Goal: Task Accomplishment & Management: Complete application form

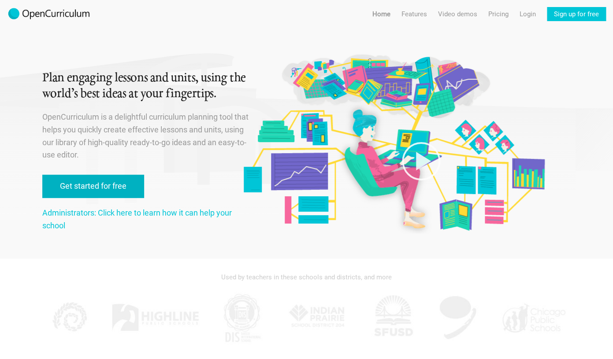
click at [116, 184] on link "Get started for free" at bounding box center [93, 186] width 102 height 23
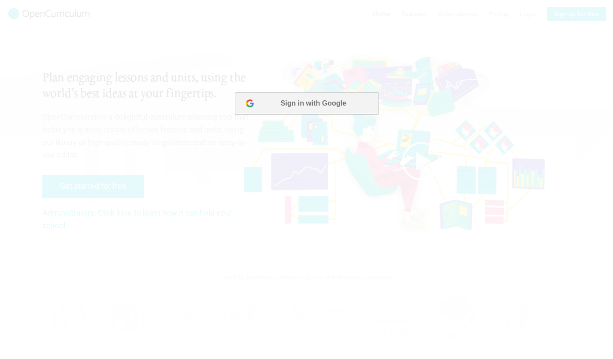
click at [293, 110] on button "Sign in with Google" at bounding box center [305, 103] width 143 height 22
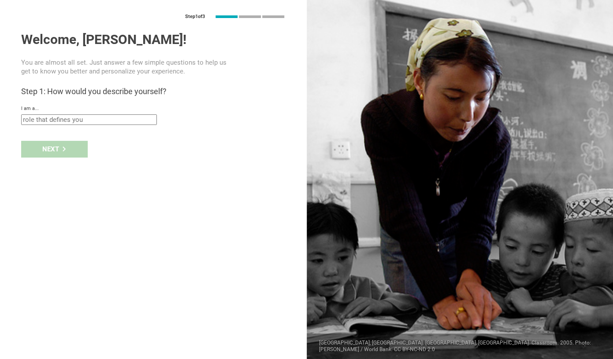
click at [137, 119] on input "text" at bounding box center [89, 119] width 136 height 11
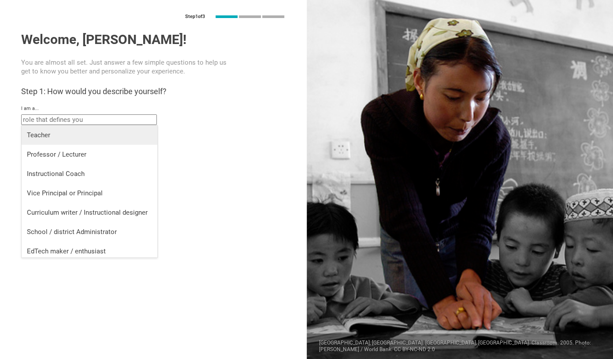
click at [105, 140] on li "Teacher" at bounding box center [90, 135] width 136 height 19
type input "Teacher"
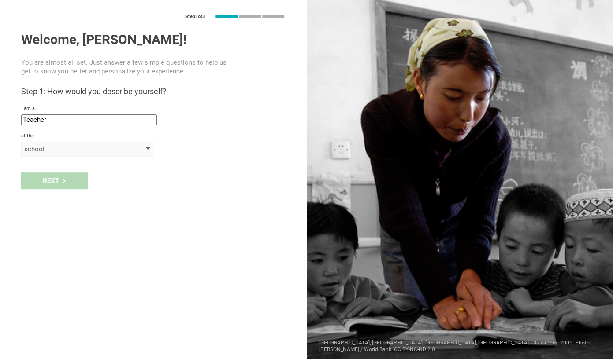
click at [89, 151] on div "school" at bounding box center [74, 149] width 101 height 9
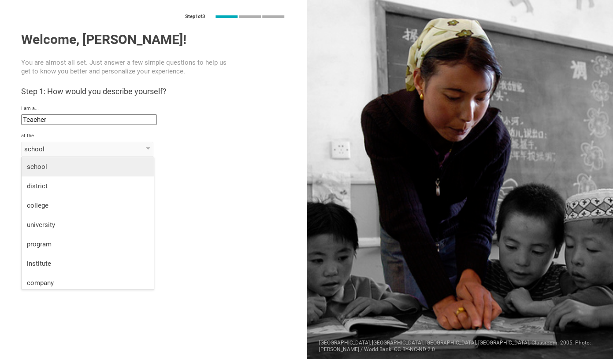
click at [78, 169] on div "school" at bounding box center [88, 166] width 122 height 9
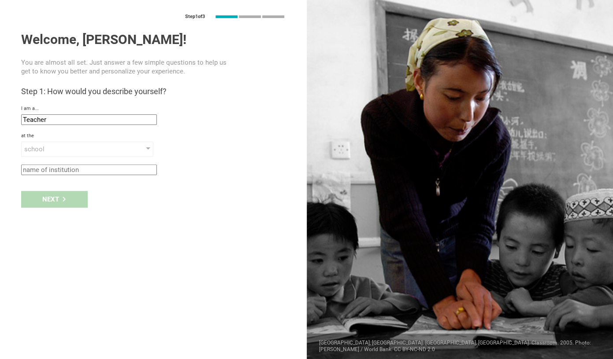
click at [76, 171] on input "text" at bounding box center [89, 170] width 136 height 11
type input "k"
click at [75, 201] on div "Next" at bounding box center [54, 199] width 66 height 17
type input "[GEOGRAPHIC_DATA], [US_STATE]"
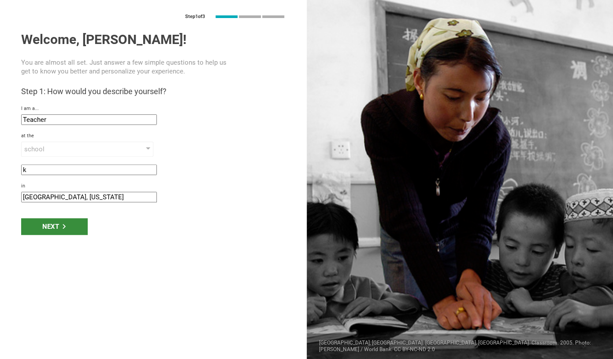
click at [68, 219] on div "Next" at bounding box center [54, 226] width 66 height 17
click at [65, 228] on icon at bounding box center [64, 226] width 5 height 5
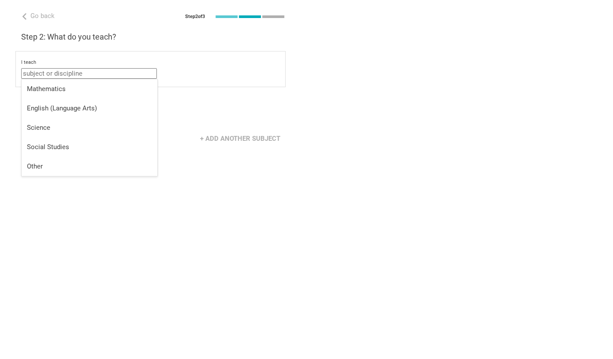
click at [82, 72] on input "text" at bounding box center [89, 73] width 136 height 11
click at [55, 170] on div "Other" at bounding box center [89, 166] width 125 height 9
type input "Other"
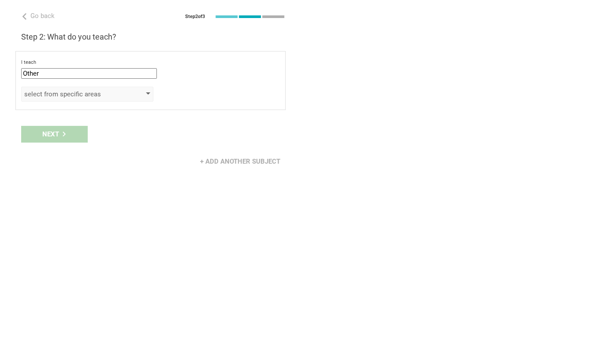
click at [72, 97] on div "select from specific areas" at bounding box center [74, 94] width 101 height 9
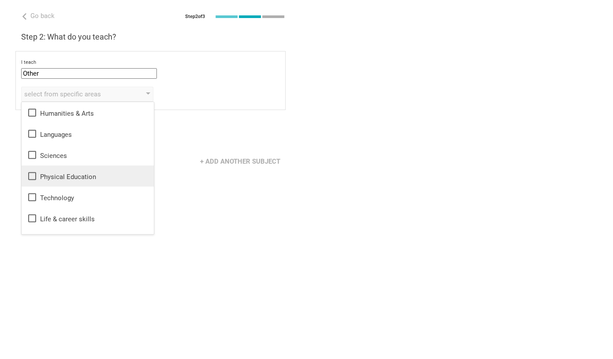
click at [66, 177] on div "Physical Education" at bounding box center [88, 176] width 122 height 11
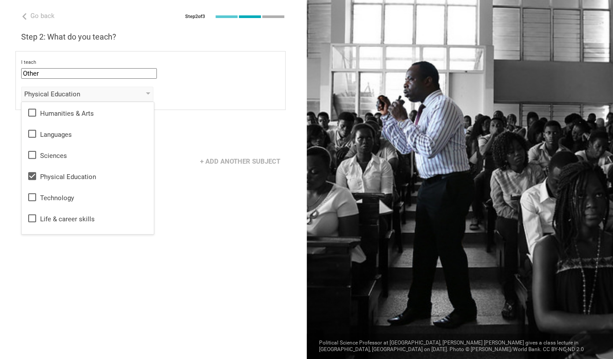
click at [177, 143] on div "Next" at bounding box center [153, 134] width 306 height 27
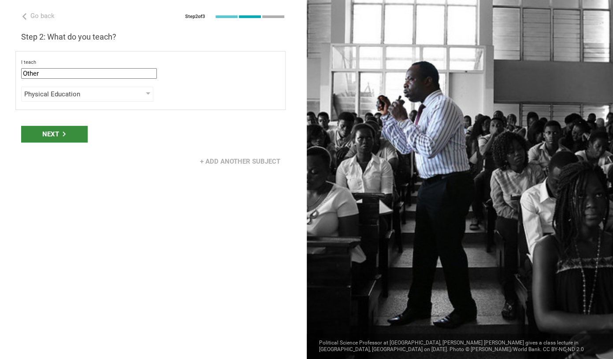
click at [56, 133] on div "Next" at bounding box center [54, 134] width 66 height 17
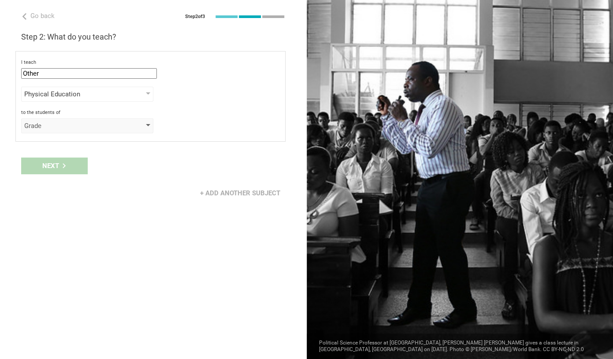
click at [59, 126] on div "Grade" at bounding box center [74, 126] width 101 height 9
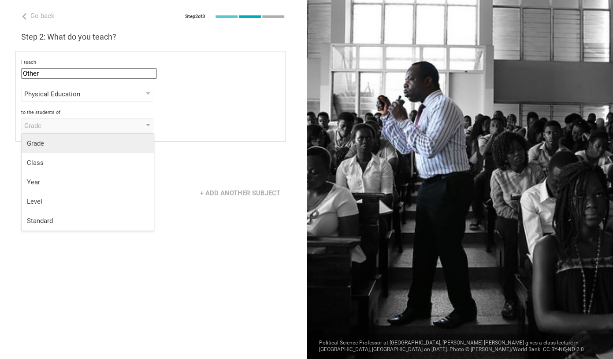
click at [53, 144] on div "Grade" at bounding box center [88, 143] width 122 height 9
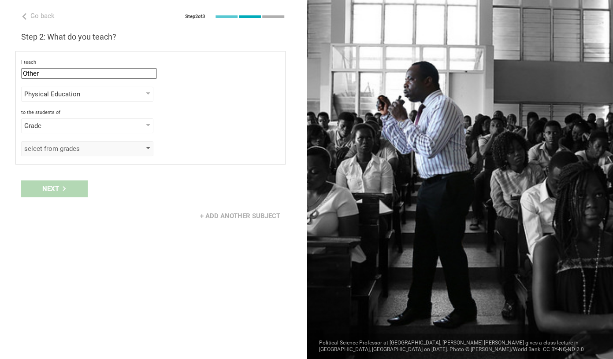
click at [53, 151] on div "select from grades" at bounding box center [74, 148] width 101 height 9
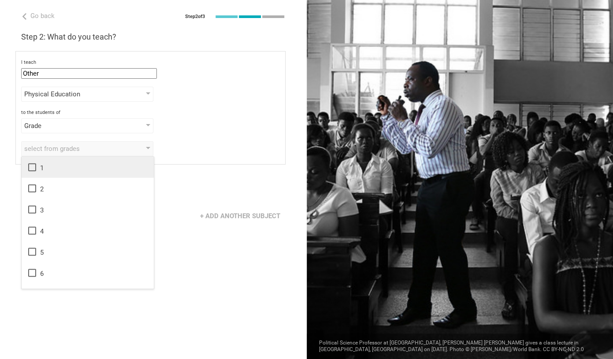
click at [33, 170] on icon at bounding box center [32, 167] width 11 height 11
click at [31, 188] on icon at bounding box center [32, 188] width 11 height 11
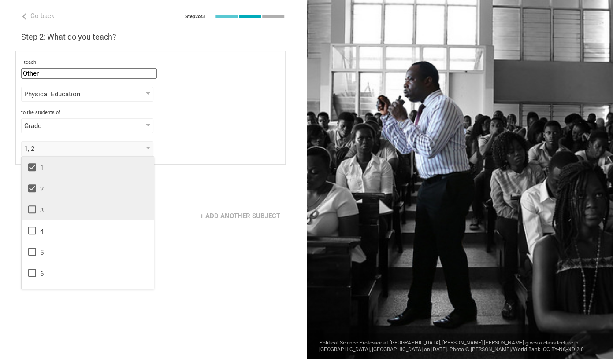
click at [30, 210] on icon at bounding box center [32, 209] width 11 height 11
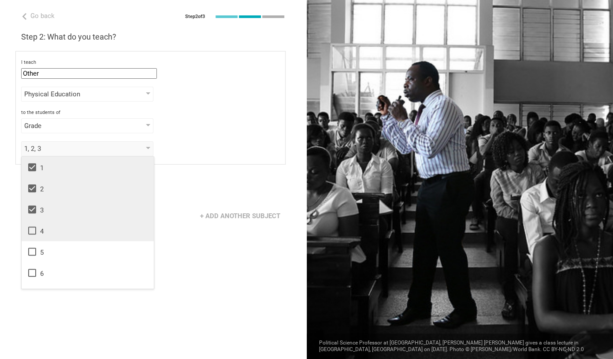
click at [32, 227] on icon at bounding box center [32, 231] width 8 height 8
click at [33, 250] on icon at bounding box center [32, 252] width 11 height 11
click at [188, 206] on div "+ Add another subject" at bounding box center [153, 216] width 306 height 27
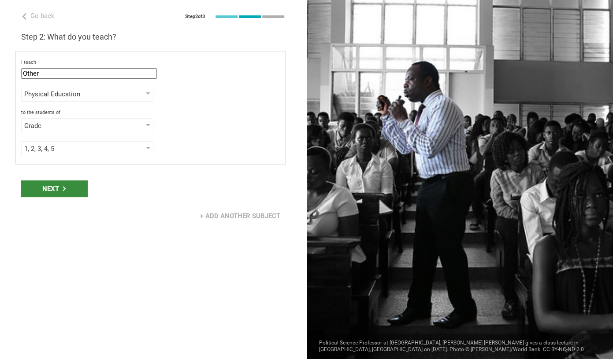
click at [55, 188] on div "Next" at bounding box center [54, 189] width 66 height 17
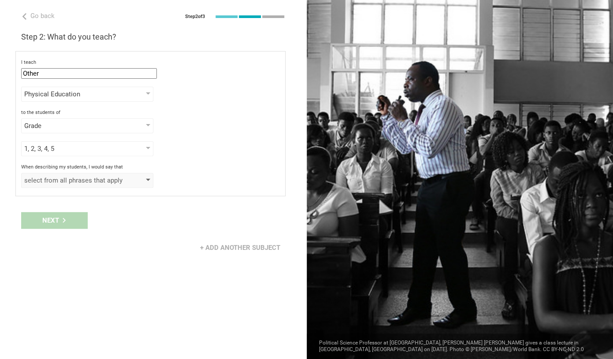
click at [94, 181] on div "select from all phrases that apply" at bounding box center [74, 180] width 101 height 9
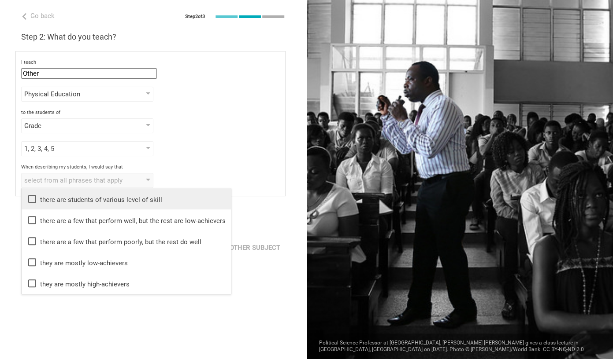
click at [92, 196] on div "there are students of various level of skill" at bounding box center [126, 199] width 199 height 11
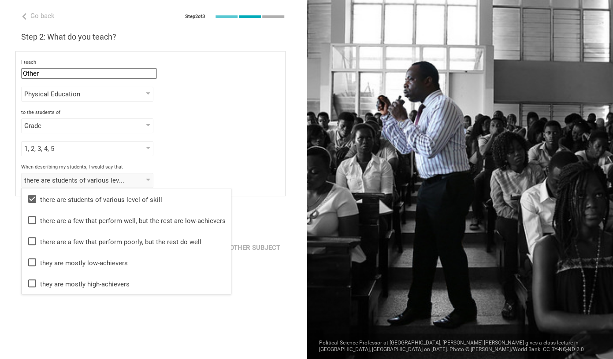
click at [159, 340] on div "Go back Step 2 of 3 Welcome, [PERSON_NAME]! You are almost all set. Just answer…" at bounding box center [153, 179] width 306 height 359
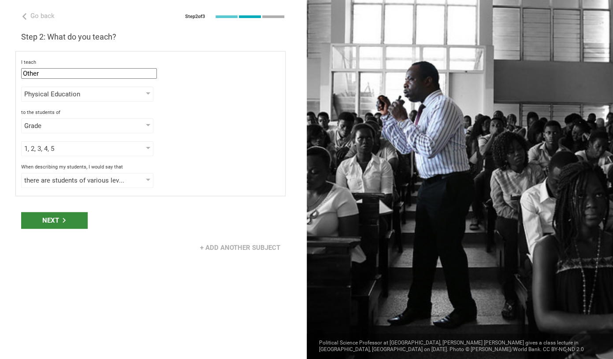
click at [59, 214] on div "Next" at bounding box center [54, 220] width 66 height 17
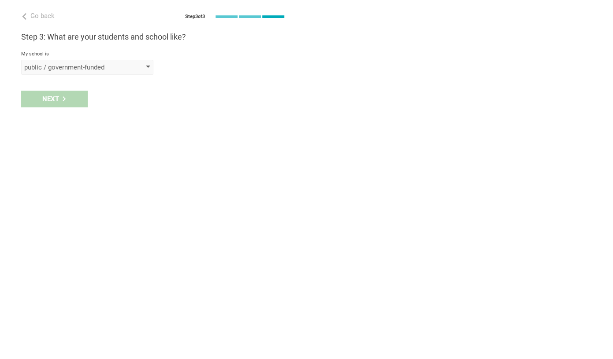
click at [64, 63] on div "public / government-funded" at bounding box center [74, 67] width 101 height 9
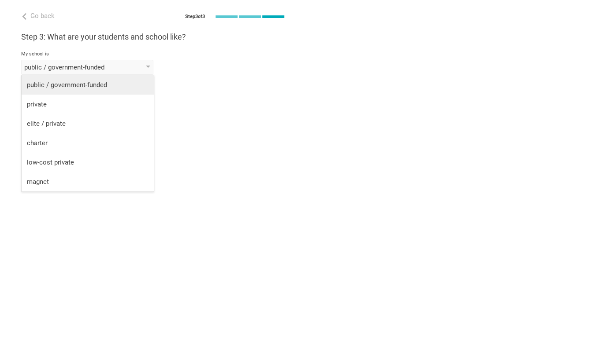
click at [64, 83] on div "public / government-funded" at bounding box center [88, 85] width 122 height 9
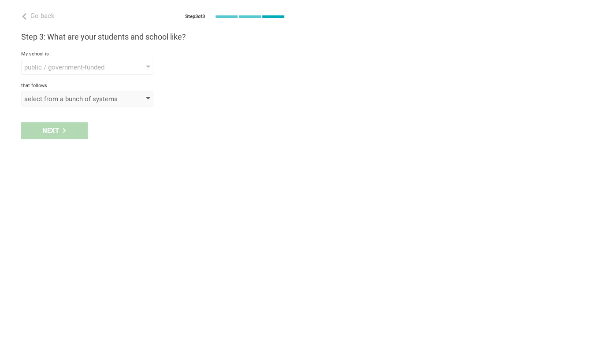
click at [63, 98] on div "select from a bunch of systems" at bounding box center [74, 99] width 101 height 9
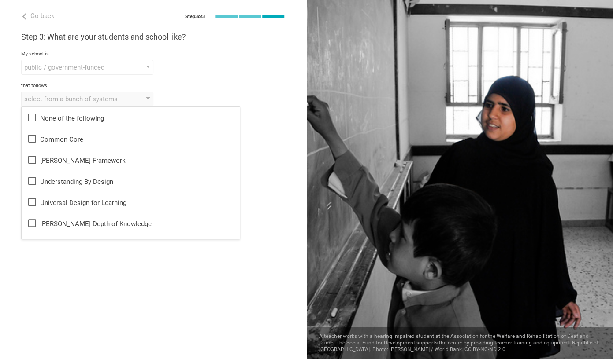
click at [101, 300] on div "Go back Step 3 of 3 Welcome, [PERSON_NAME]! You are almost all set. Just answer…" at bounding box center [153, 179] width 306 height 359
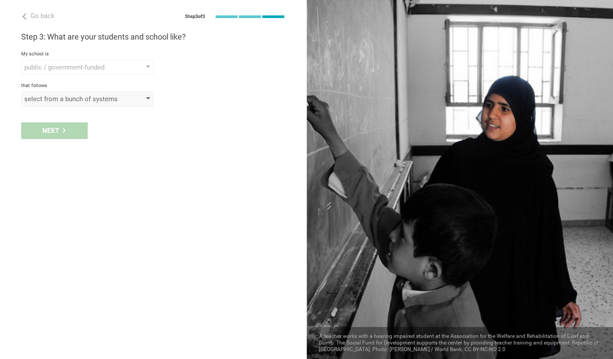
click at [92, 103] on div "select from a bunch of systems" at bounding box center [74, 99] width 101 height 9
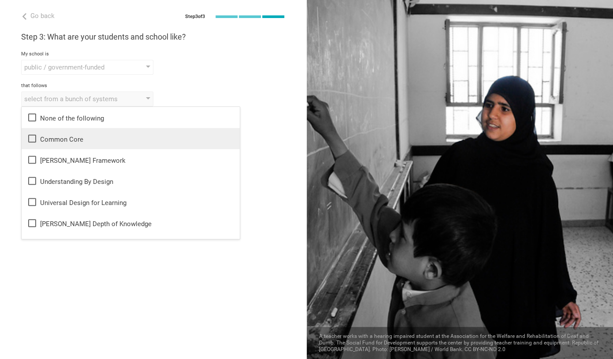
click at [73, 136] on div "Common Core" at bounding box center [130, 138] width 207 height 11
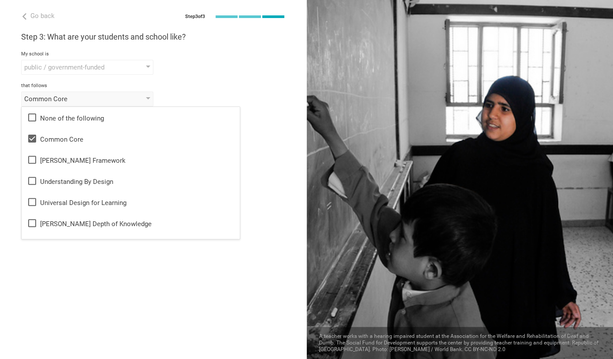
click at [130, 254] on div "Go back Step 3 of 3 Welcome, [PERSON_NAME]! You are almost all set. Just answer…" at bounding box center [153, 179] width 306 height 359
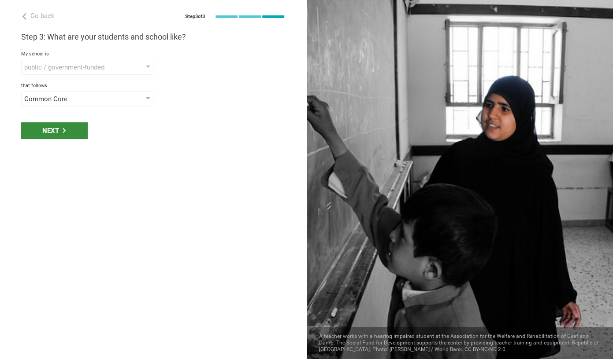
click at [68, 126] on div "Next" at bounding box center [54, 130] width 66 height 17
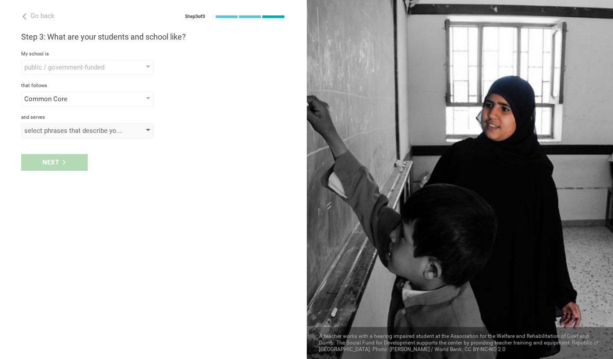
click at [68, 130] on div "select phrases that describe your student population" at bounding box center [74, 130] width 101 height 9
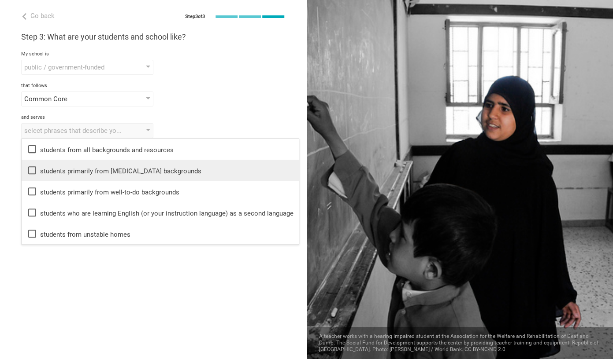
click at [88, 168] on div "students primarily from [MEDICAL_DATA] backgrounds" at bounding box center [160, 170] width 266 height 11
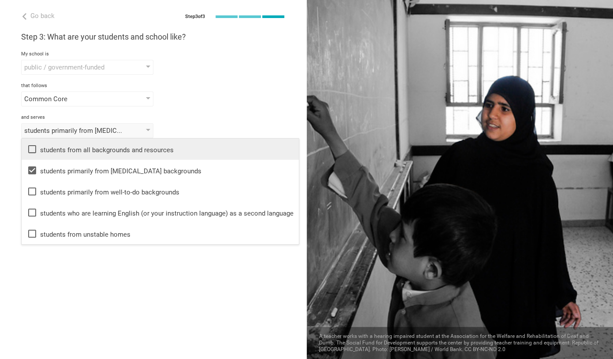
click at [89, 147] on div "students from all backgrounds and resources" at bounding box center [160, 149] width 266 height 11
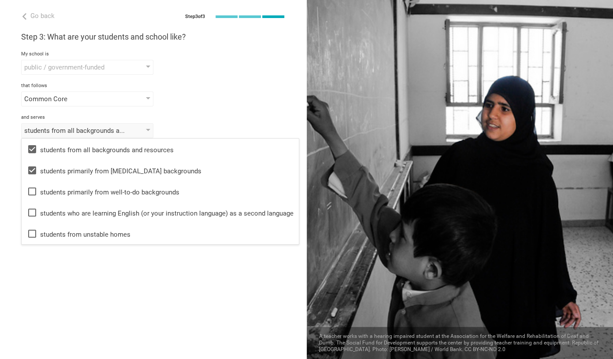
click at [99, 304] on div "Go back Step 3 of 3 Welcome, [PERSON_NAME]! You are almost all set. Just answer…" at bounding box center [153, 179] width 306 height 359
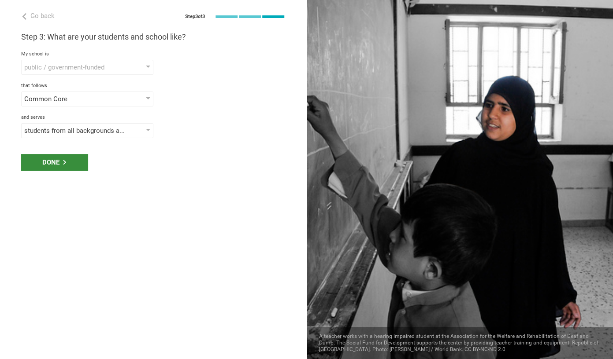
click at [53, 158] on div "Done" at bounding box center [54, 162] width 67 height 17
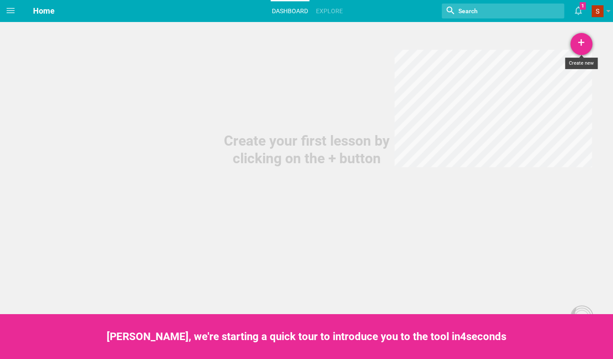
click at [582, 44] on div "+" at bounding box center [581, 44] width 22 height 22
click at [564, 69] on link "Lesson" at bounding box center [558, 68] width 66 height 19
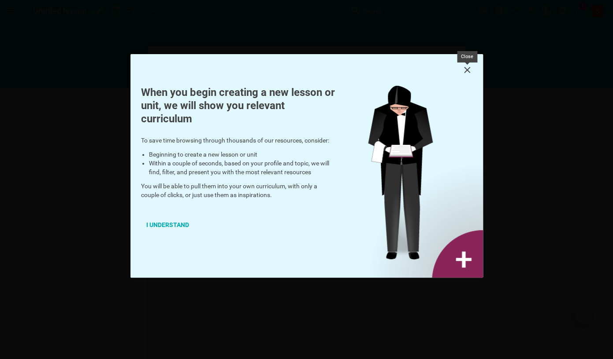
click at [469, 74] on icon at bounding box center [466, 70] width 11 height 11
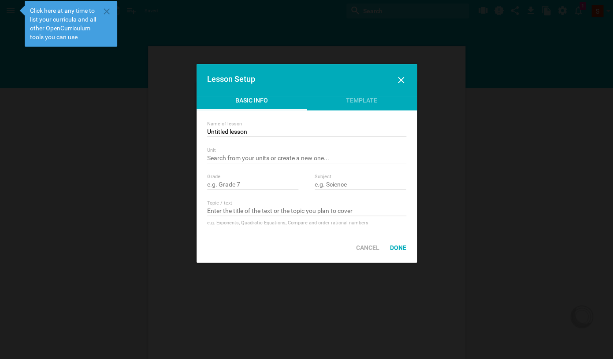
click at [395, 85] on div "Lesson Setup" at bounding box center [306, 80] width 220 height 32
click at [404, 81] on icon at bounding box center [400, 80] width 11 height 11
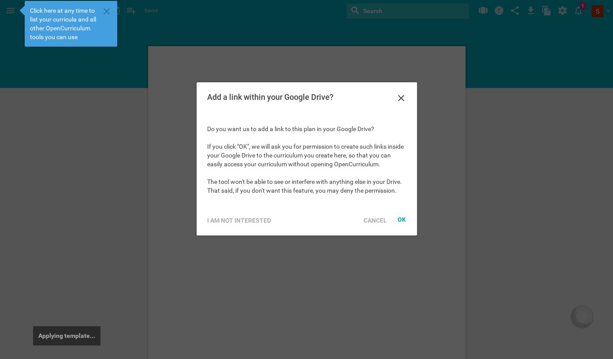
click at [410, 103] on div "Add a link within your Google Drive?" at bounding box center [306, 98] width 220 height 32
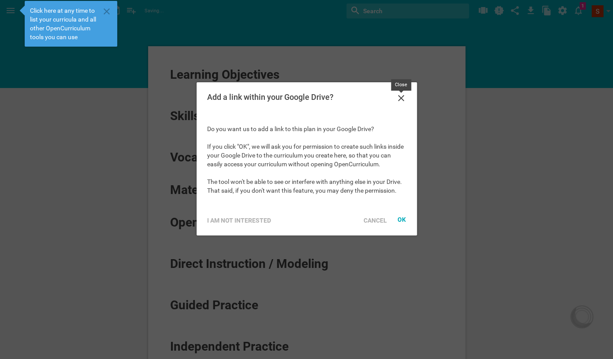
click at [401, 96] on icon at bounding box center [400, 98] width 11 height 11
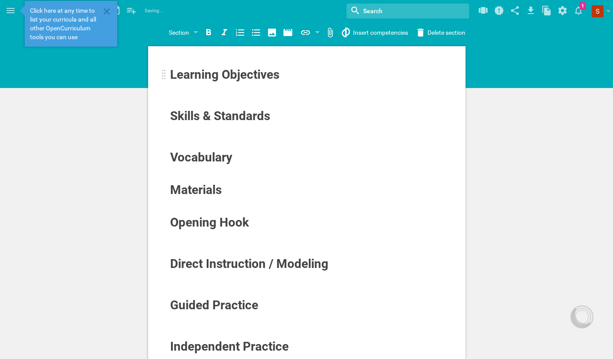
click at [219, 74] on span "Learning Objectives" at bounding box center [224, 74] width 109 height 15
click at [162, 78] on div at bounding box center [164, 75] width 4 height 11
click at [203, 127] on div at bounding box center [307, 128] width 274 height 9
click at [107, 11] on icon at bounding box center [106, 11] width 11 height 11
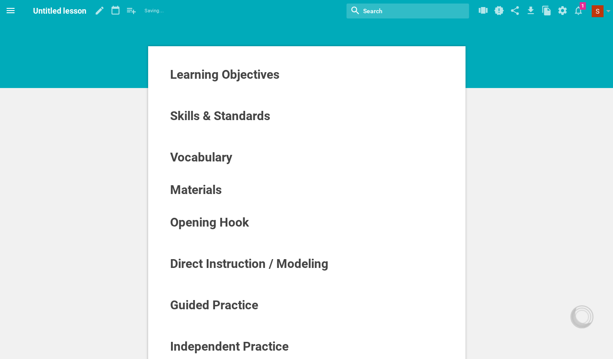
click at [9, 15] on icon at bounding box center [10, 10] width 11 height 11
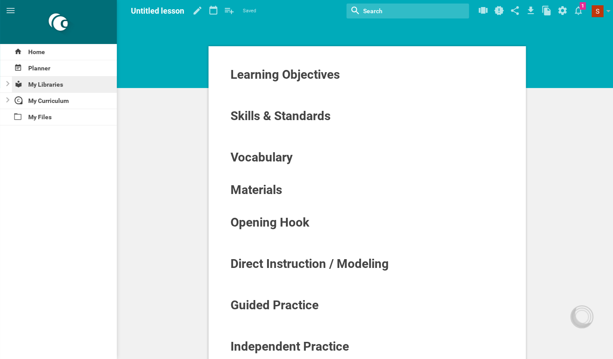
click at [42, 86] on div "My Libraries" at bounding box center [64, 85] width 105 height 16
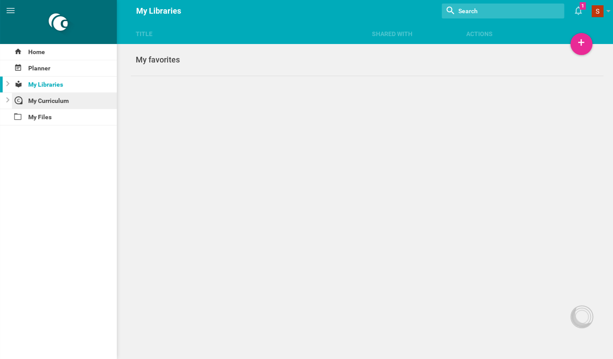
click at [42, 103] on div "My Curriculum" at bounding box center [64, 101] width 105 height 16
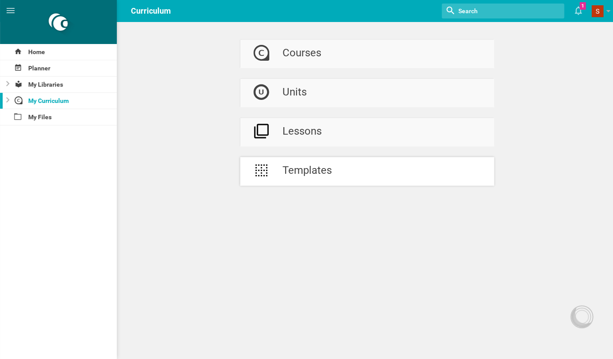
click at [288, 163] on div "Templates" at bounding box center [306, 171] width 49 height 29
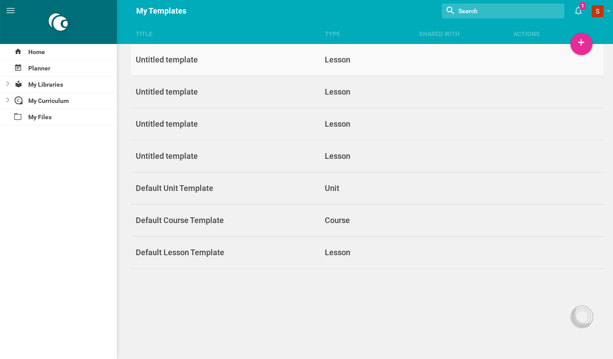
click at [224, 57] on div "Untitled template" at bounding box center [225, 60] width 189 height 11
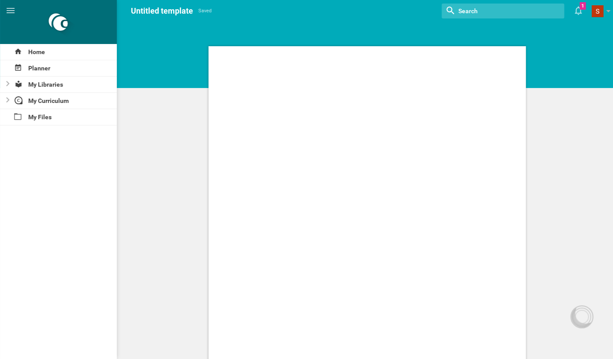
click at [509, 11] on input "textbox" at bounding box center [493, 10] width 73 height 11
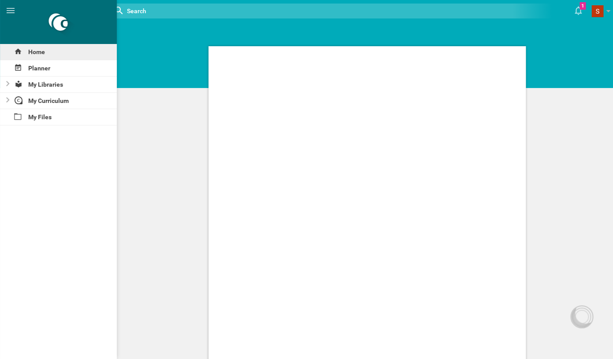
click at [26, 51] on div "Home" at bounding box center [58, 52] width 117 height 16
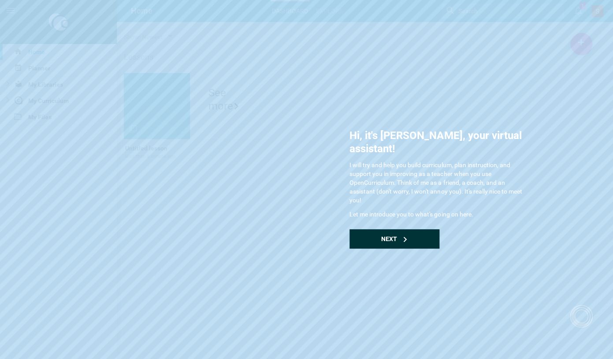
click at [413, 229] on div "Next" at bounding box center [394, 238] width 90 height 19
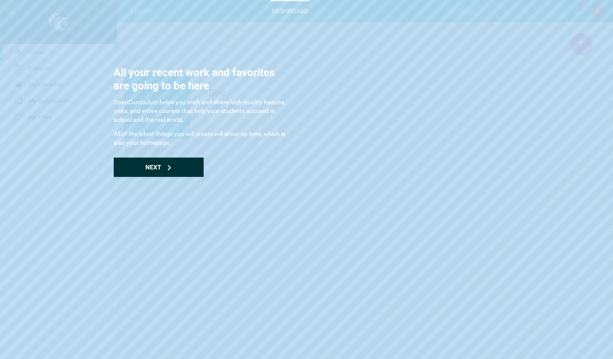
click at [153, 162] on div "Next" at bounding box center [159, 167] width 90 height 19
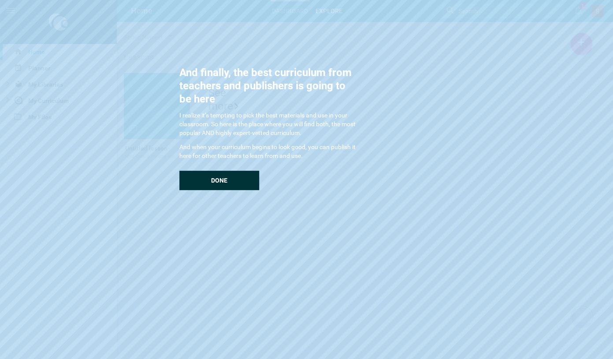
click at [214, 184] on span "Done" at bounding box center [219, 180] width 16 height 7
